Goal: Task Accomplishment & Management: Use online tool/utility

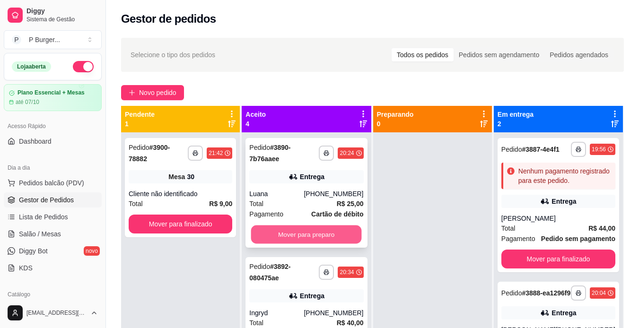
click at [292, 234] on button "Mover para preparo" at bounding box center [306, 235] width 111 height 18
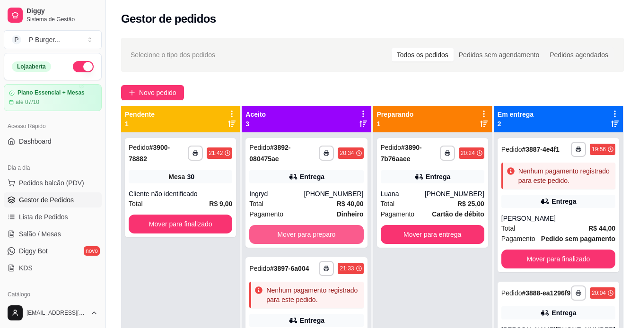
click at [292, 234] on button "Mover para preparo" at bounding box center [306, 234] width 114 height 19
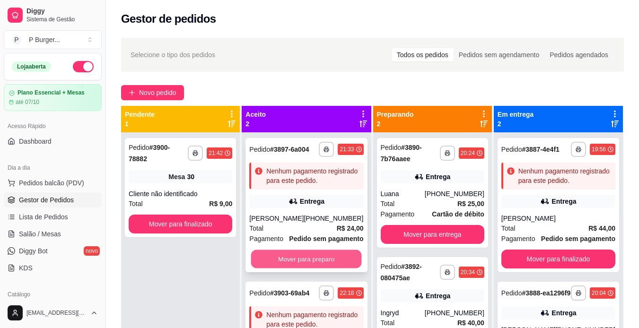
click at [292, 269] on button "Mover para preparo" at bounding box center [306, 259] width 111 height 18
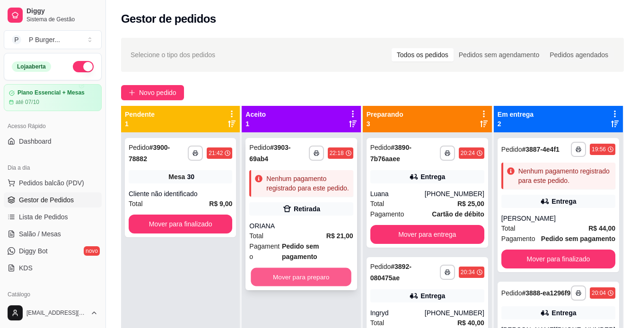
click at [300, 268] on button "Mover para preparo" at bounding box center [301, 277] width 101 height 18
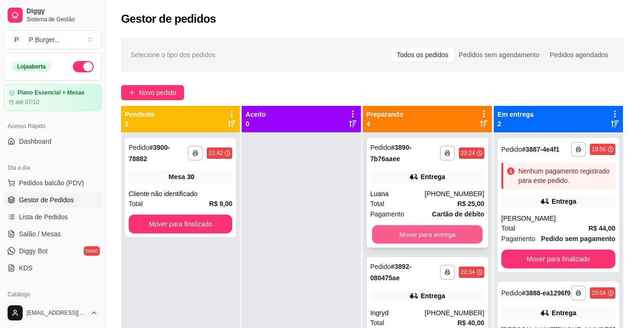
click at [393, 231] on button "Mover para entrega" at bounding box center [427, 235] width 111 height 18
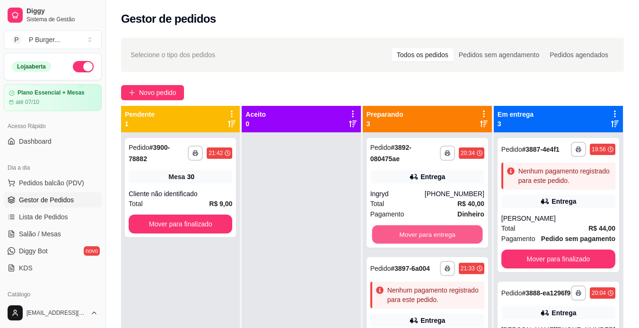
click at [393, 231] on button "Mover para entrega" at bounding box center [427, 235] width 111 height 18
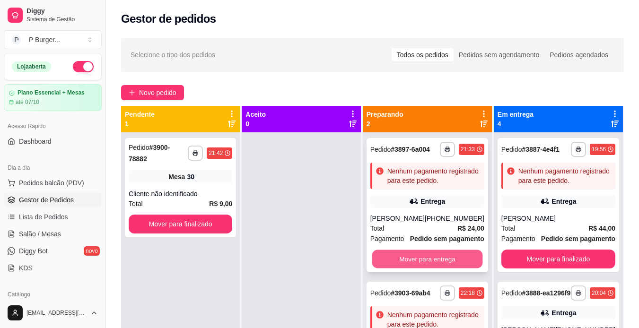
click at [397, 258] on button "Mover para entrega" at bounding box center [427, 259] width 111 height 18
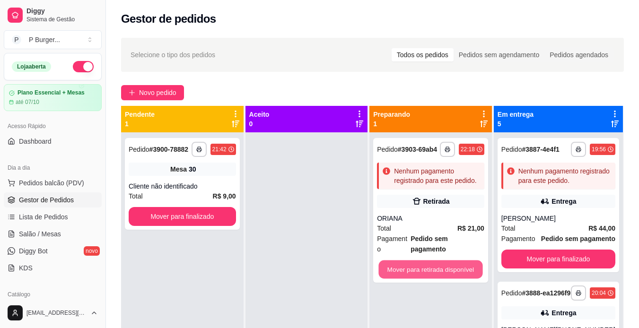
click at [397, 261] on button "Mover para retirada disponível" at bounding box center [431, 270] width 104 height 18
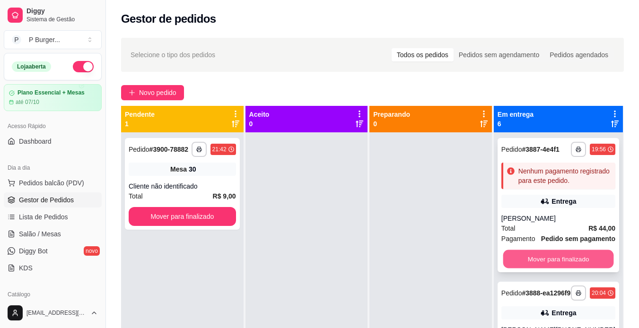
click at [538, 269] on button "Mover para finalizado" at bounding box center [558, 259] width 111 height 18
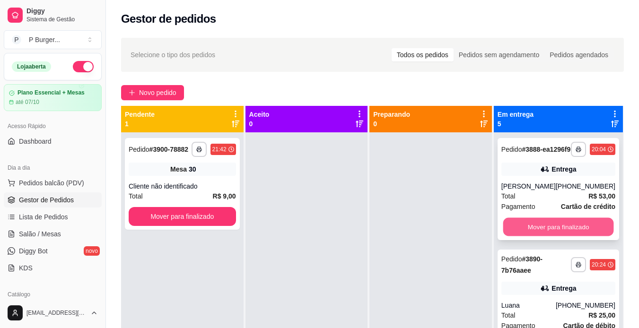
click at [548, 233] on button "Mover para finalizado" at bounding box center [558, 227] width 111 height 18
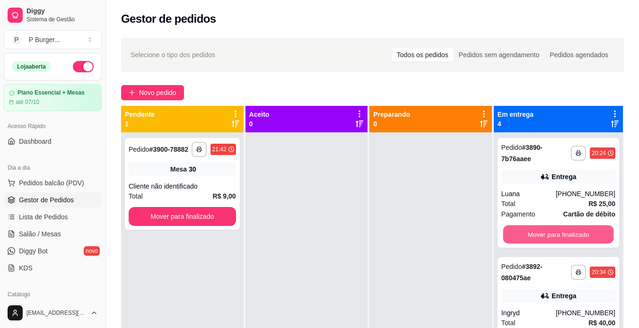
click at [548, 233] on button "Mover para finalizado" at bounding box center [558, 235] width 111 height 18
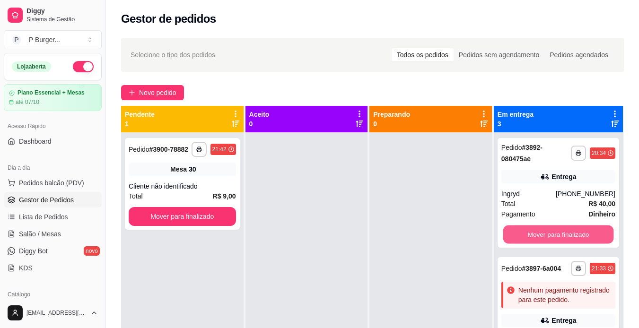
click at [548, 233] on button "Mover para finalizado" at bounding box center [558, 235] width 111 height 18
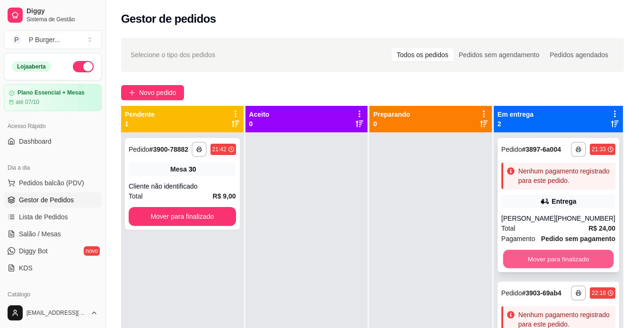
click at [543, 269] on button "Mover para finalizado" at bounding box center [558, 259] width 111 height 18
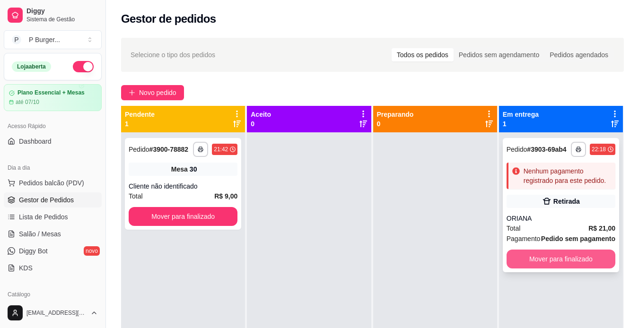
click at [547, 265] on button "Mover para finalizado" at bounding box center [561, 259] width 109 height 19
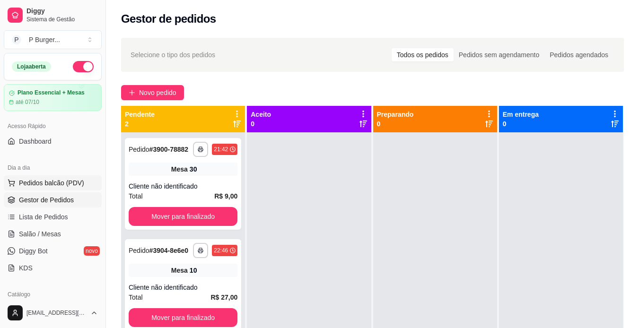
click at [60, 179] on span "Pedidos balcão (PDV)" at bounding box center [51, 182] width 65 height 9
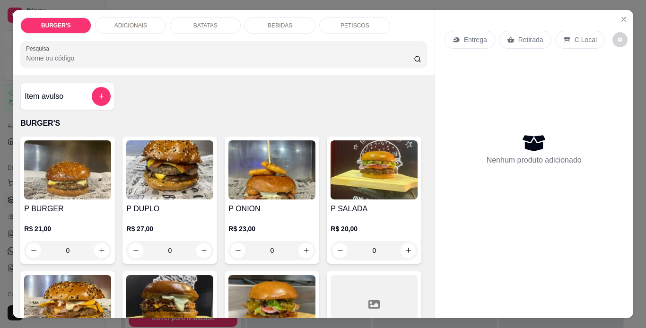
click at [173, 207] on h4 "P DUPLO" at bounding box center [169, 208] width 87 height 11
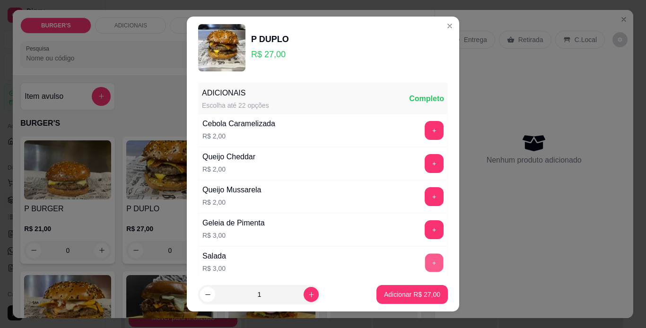
click at [425, 262] on button "+" at bounding box center [434, 263] width 18 height 18
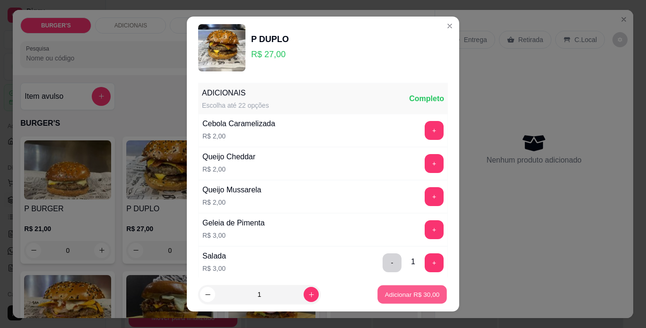
click at [409, 294] on p "Adicionar R$ 30,00" at bounding box center [412, 295] width 55 height 9
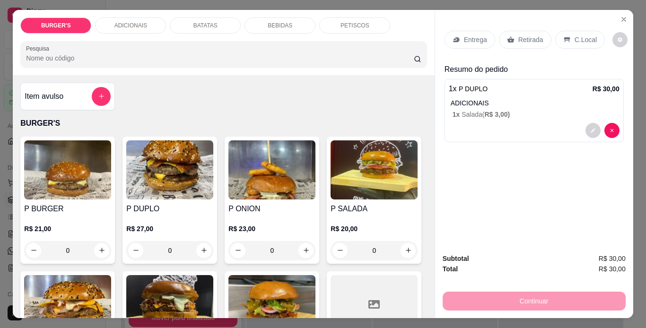
click at [526, 26] on div "Entrega Retirada C.Local" at bounding box center [534, 39] width 179 height 33
click at [526, 35] on p "Retirada" at bounding box center [531, 39] width 25 height 9
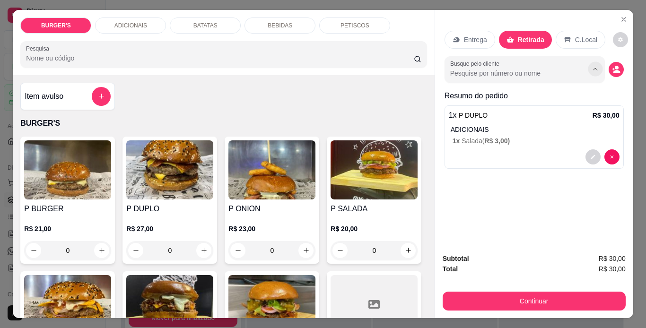
click at [593, 65] on icon "Show suggestions" at bounding box center [596, 69] width 8 height 8
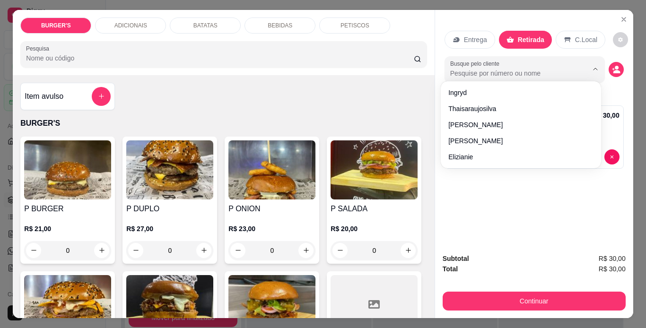
click at [539, 69] on input "Busque pelo cliente" at bounding box center [511, 73] width 123 height 9
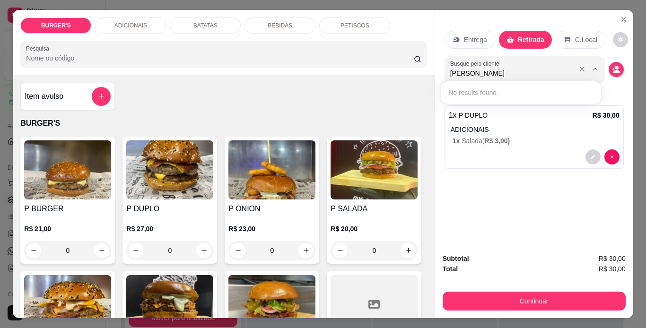
type input "[PERSON_NAME]"
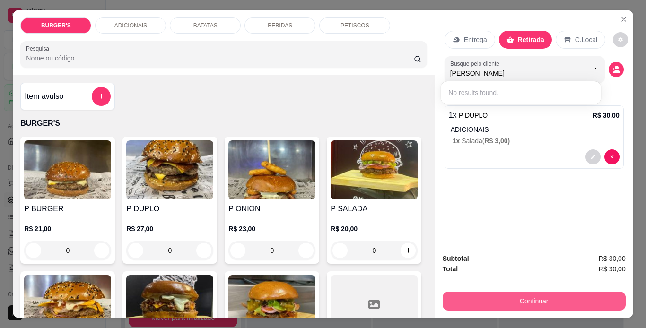
click at [518, 292] on button "Continuar" at bounding box center [534, 301] width 183 height 19
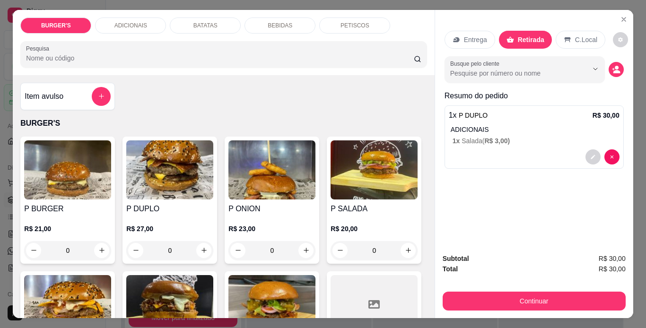
click at [564, 74] on input "Busque pelo cliente" at bounding box center [511, 73] width 123 height 9
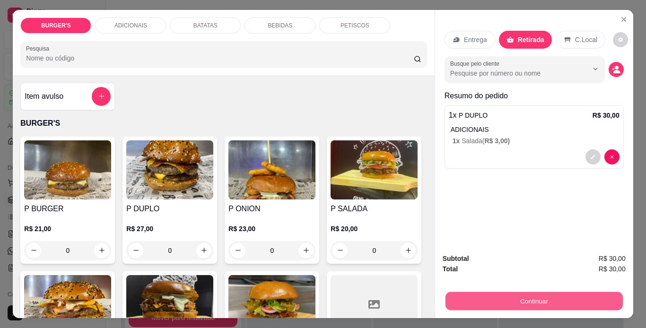
click at [511, 294] on button "Continuar" at bounding box center [533, 301] width 177 height 18
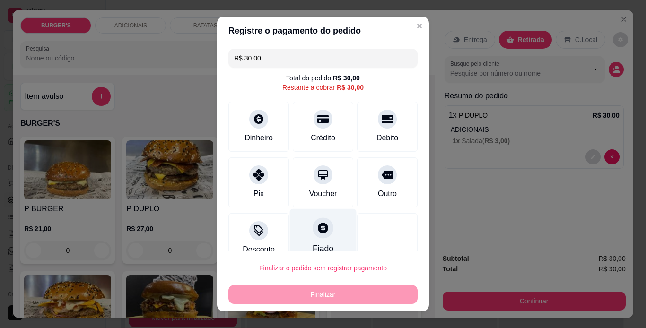
click at [317, 222] on icon at bounding box center [323, 228] width 12 height 12
click at [301, 238] on div "Fiado" at bounding box center [323, 236] width 67 height 55
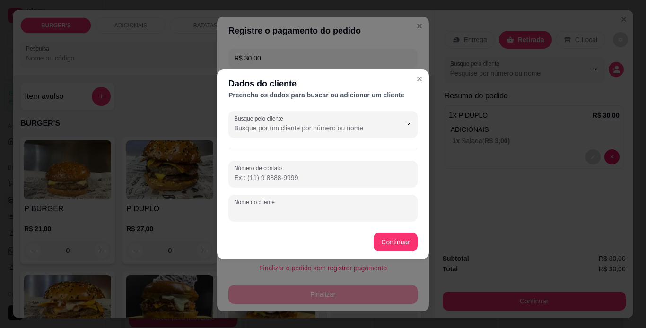
click at [285, 213] on input "Nome do cliente" at bounding box center [323, 211] width 178 height 9
type input "[PERSON_NAME]"
click at [388, 244] on button "Continuar" at bounding box center [396, 242] width 43 height 18
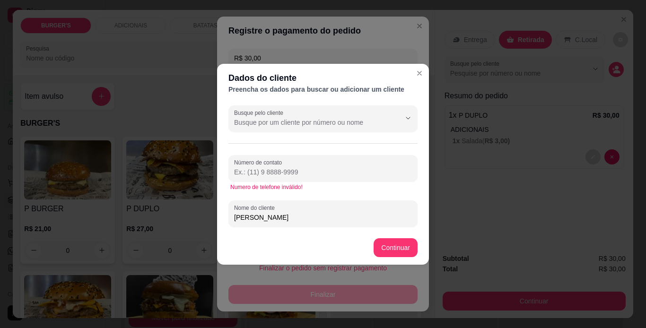
click at [314, 173] on input "Número de contato" at bounding box center [323, 171] width 178 height 9
type input "8888888"
click at [385, 249] on button "Continuar" at bounding box center [396, 247] width 43 height 18
click at [402, 247] on button "Continuar" at bounding box center [396, 247] width 43 height 18
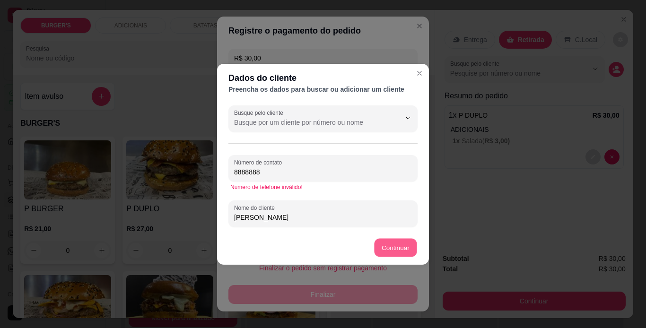
click at [402, 247] on button "Continuar" at bounding box center [396, 247] width 43 height 18
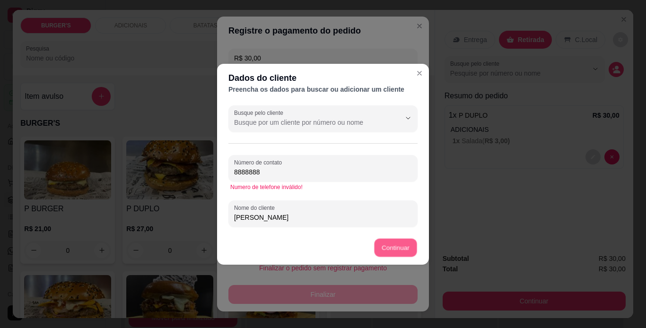
click at [402, 247] on button "Continuar" at bounding box center [396, 247] width 43 height 18
click at [402, 247] on button "Continuar" at bounding box center [396, 247] width 44 height 19
click at [402, 247] on button "Continuar" at bounding box center [396, 247] width 43 height 18
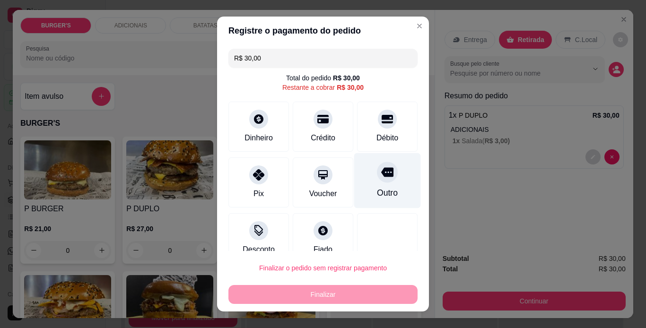
click at [381, 176] on icon at bounding box center [387, 171] width 12 height 9
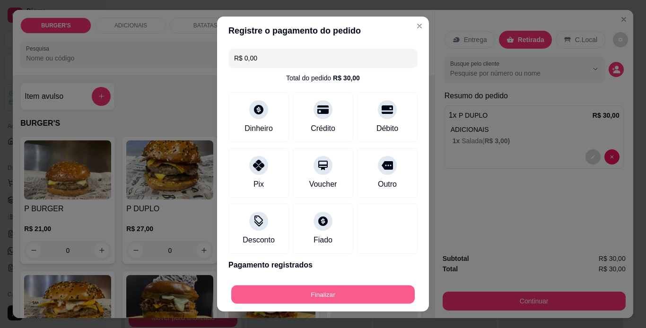
click at [334, 295] on button "Finalizar" at bounding box center [323, 295] width 184 height 18
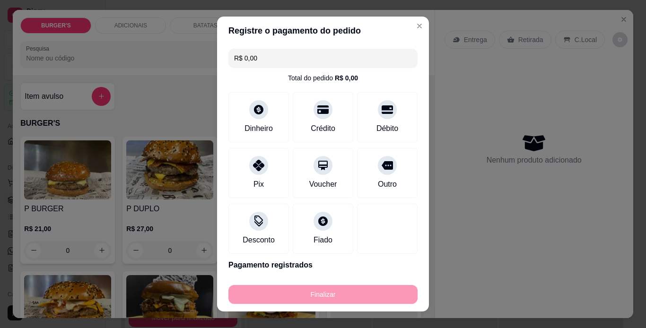
type input "-R$ 30,00"
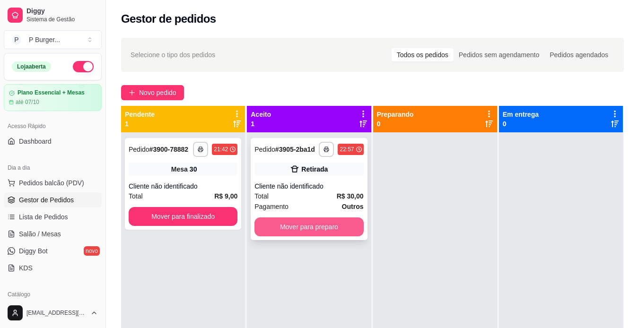
click at [317, 225] on button "Mover para preparo" at bounding box center [309, 227] width 109 height 19
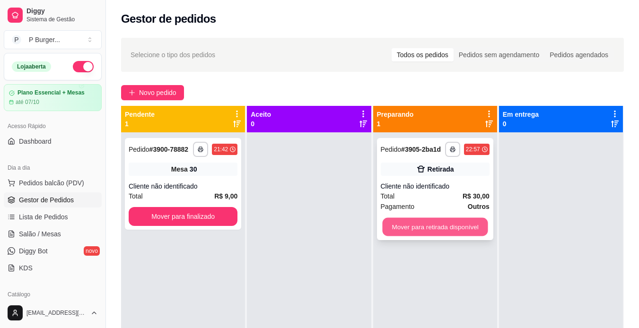
click at [387, 230] on button "Mover para retirada disponível" at bounding box center [435, 227] width 106 height 18
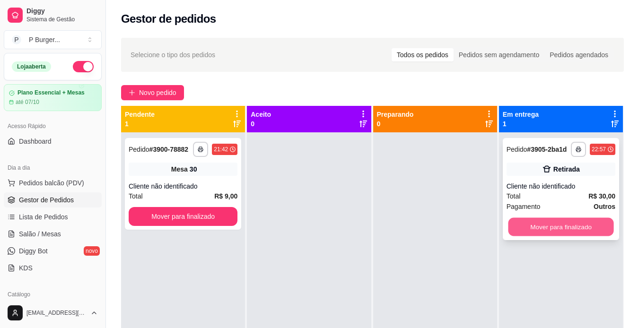
click at [513, 228] on button "Mover para finalizado" at bounding box center [561, 227] width 106 height 18
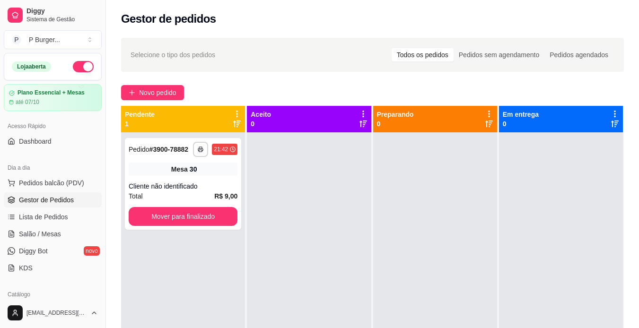
click at [73, 67] on button "button" at bounding box center [83, 66] width 21 height 11
